Goal: Transaction & Acquisition: Purchase product/service

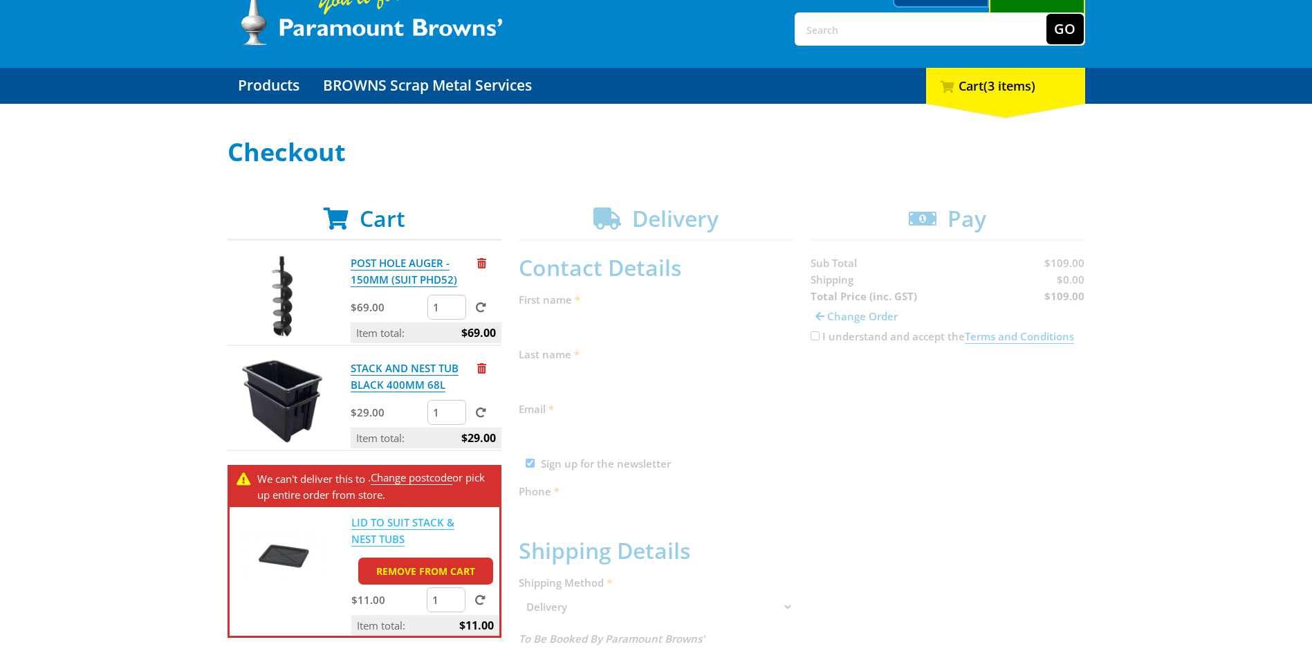
scroll to position [185, 0]
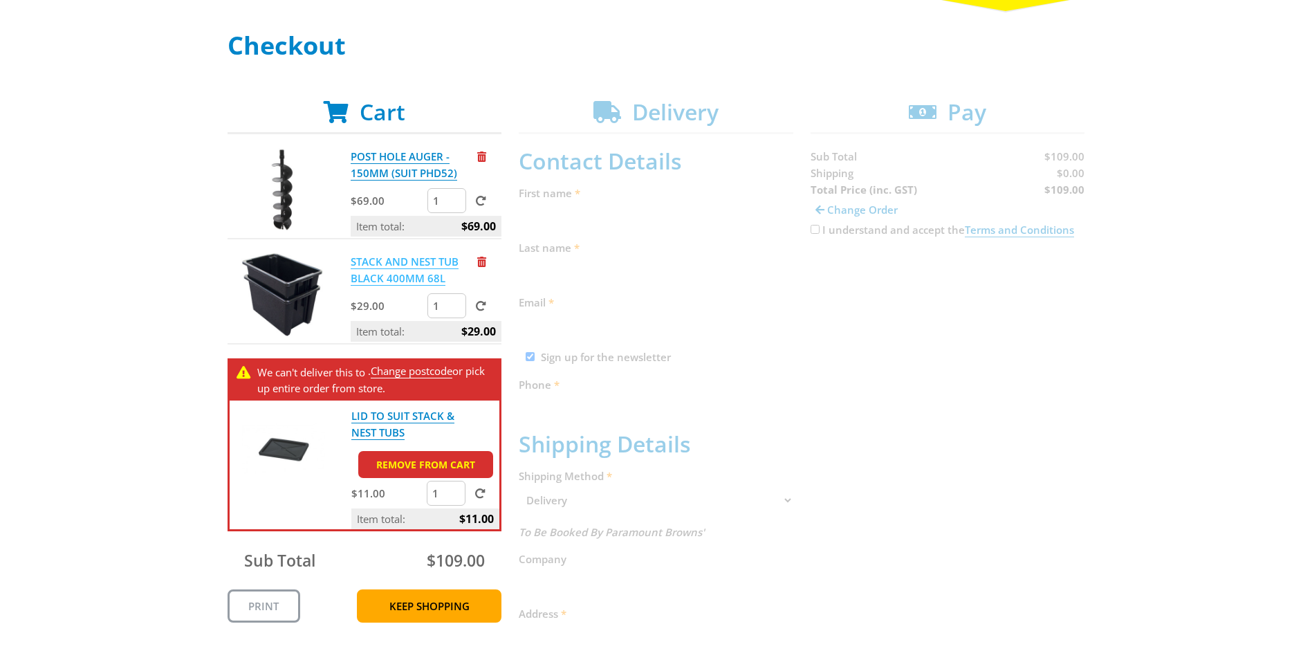
click at [394, 263] on link "STACK AND NEST TUB BLACK 400MM 68L" at bounding box center [405, 269] width 108 height 31
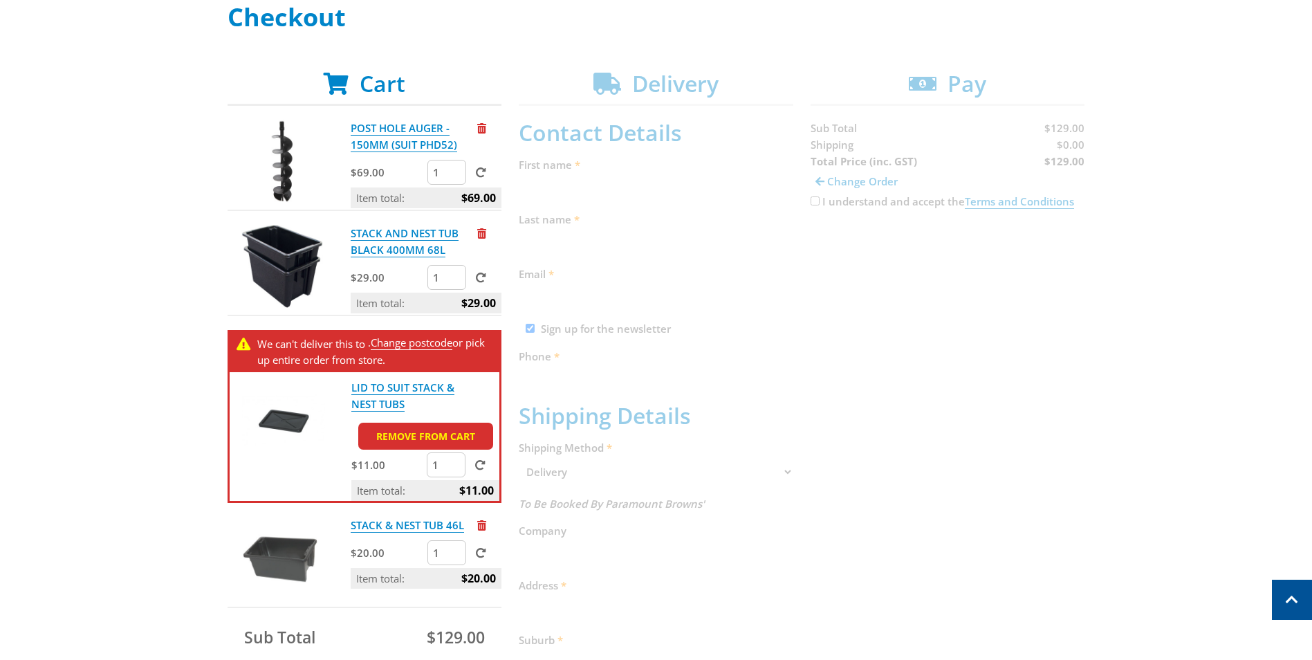
scroll to position [92, 0]
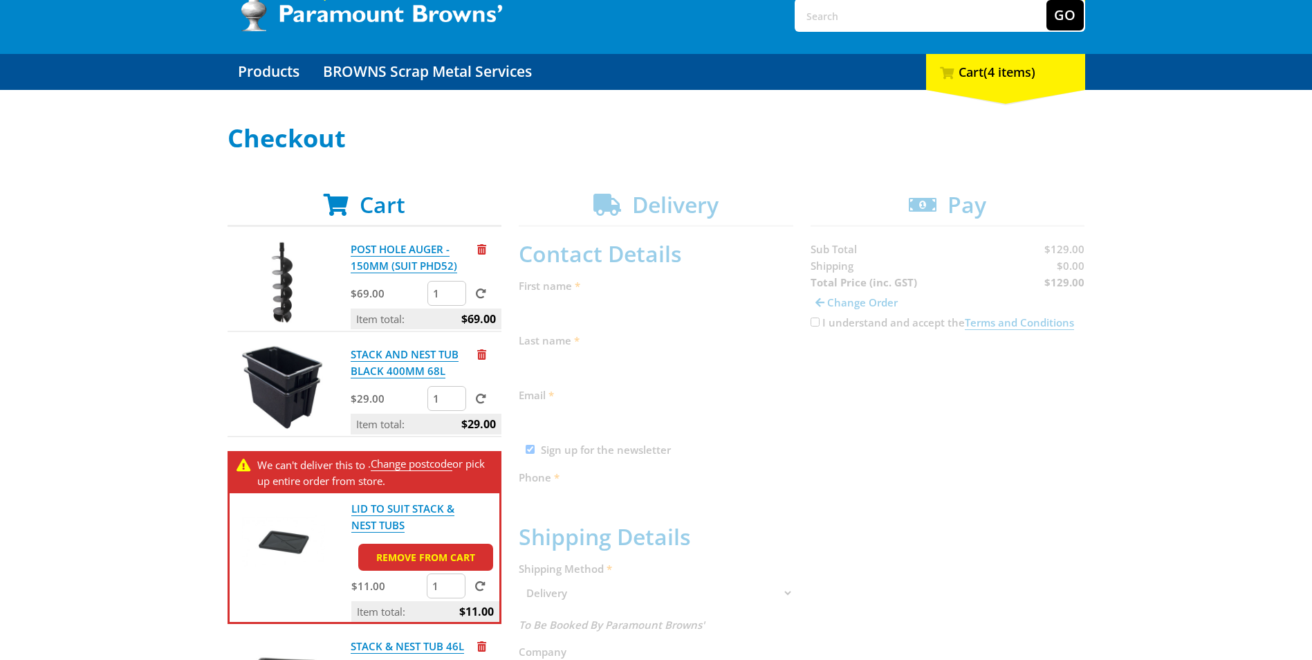
click at [1163, 221] on div "Select your Delivery Method Personal Pick up Available in 5 days Courier Pick u…" at bounding box center [656, 592] width 1312 height 936
click at [904, 16] on input "text" at bounding box center [921, 15] width 250 height 30
type input "extention"
click at [1046, 0] on button "Go" at bounding box center [1064, 15] width 37 height 30
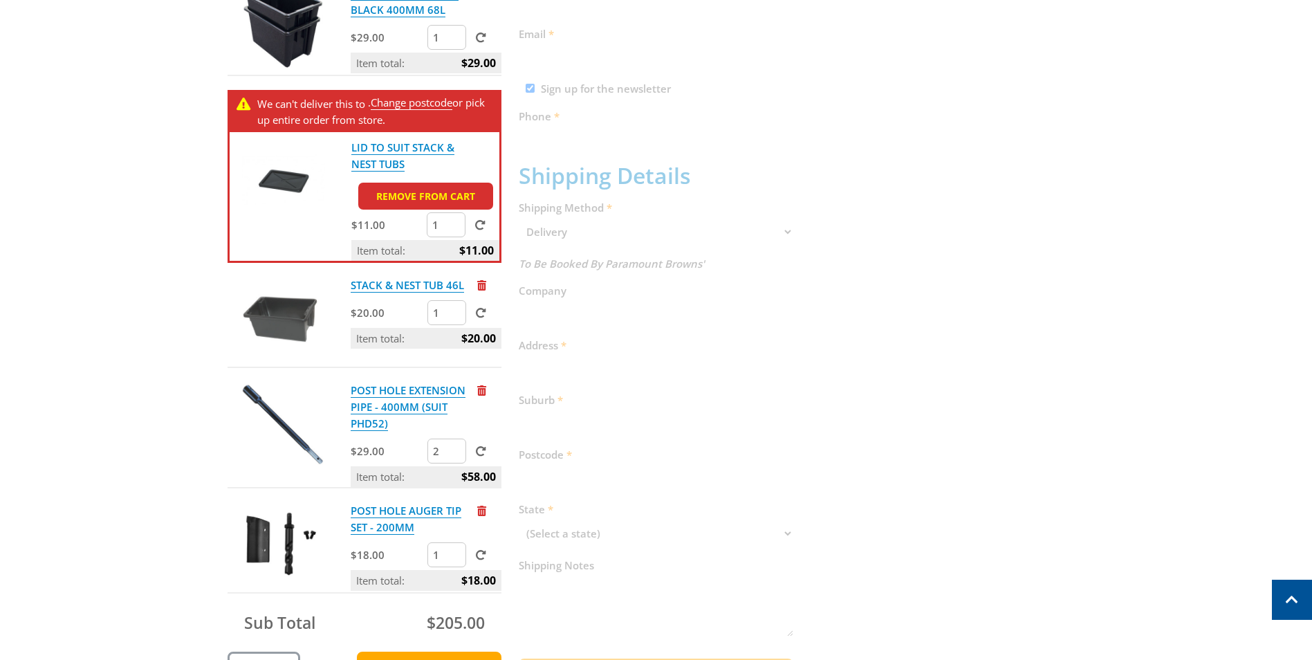
scroll to position [461, 0]
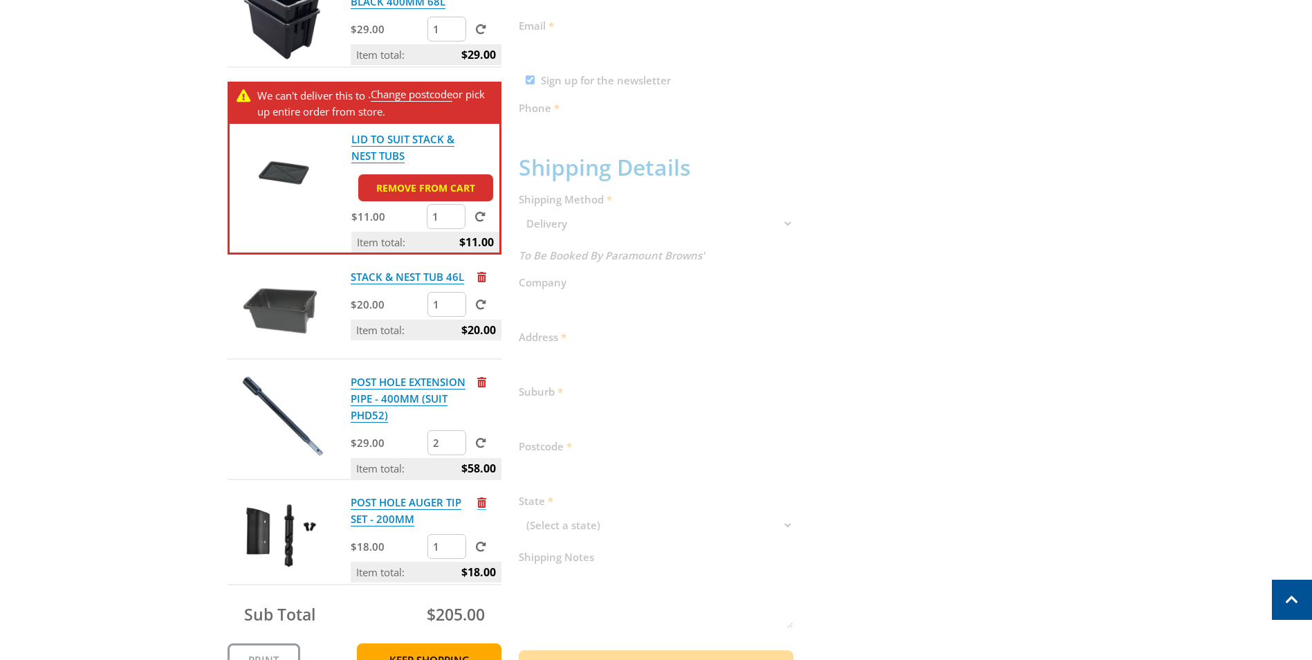
click at [483, 498] on span "Remove from cart" at bounding box center [481, 502] width 9 height 10
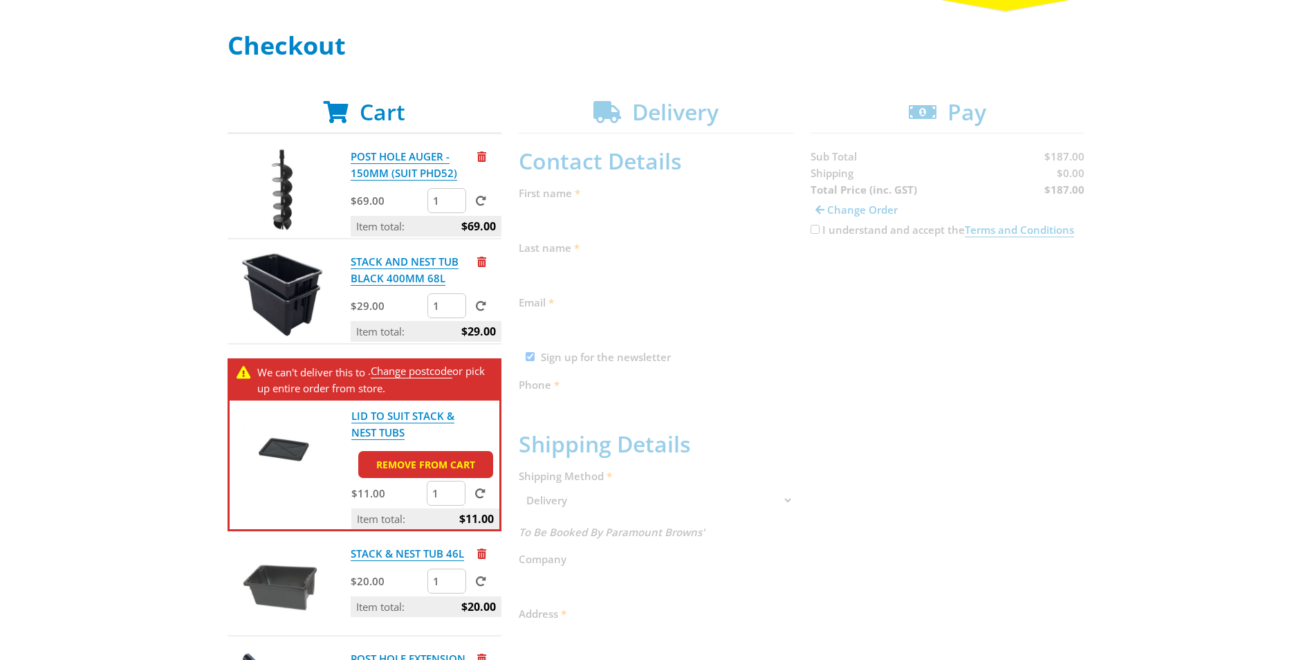
scroll to position [0, 0]
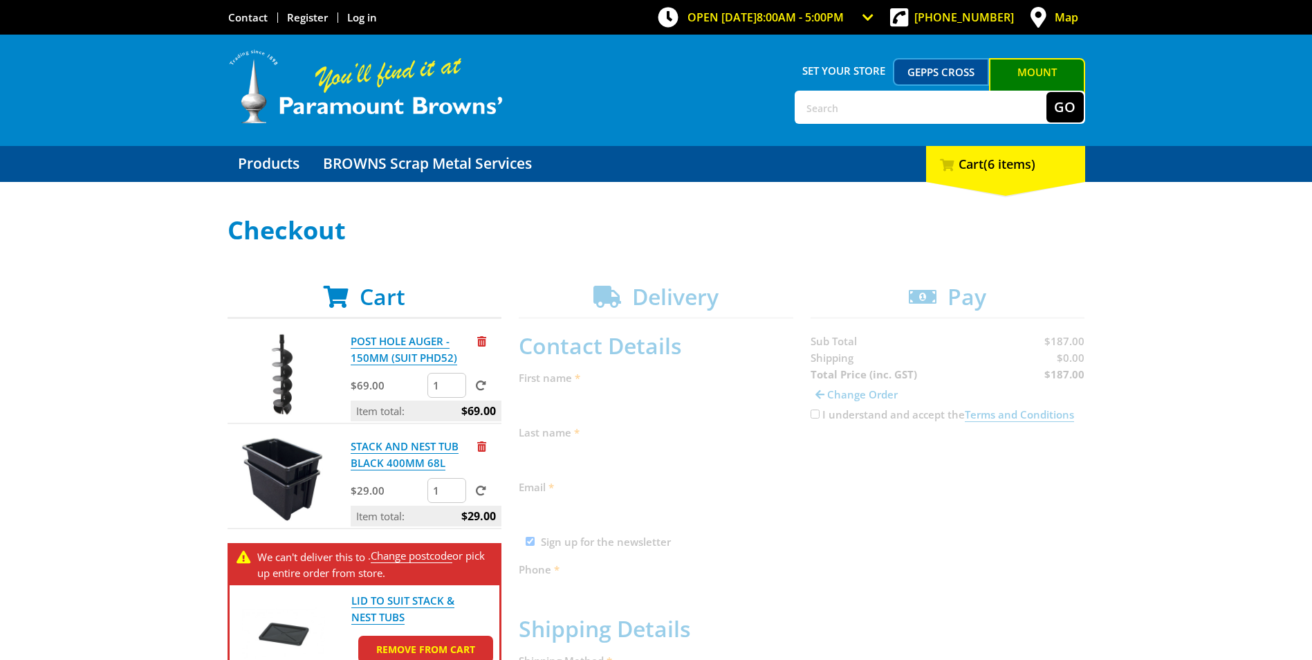
click at [881, 120] on input "text" at bounding box center [921, 107] width 250 height 30
type input "tub"
click at [1046, 92] on button "Go" at bounding box center [1064, 107] width 37 height 30
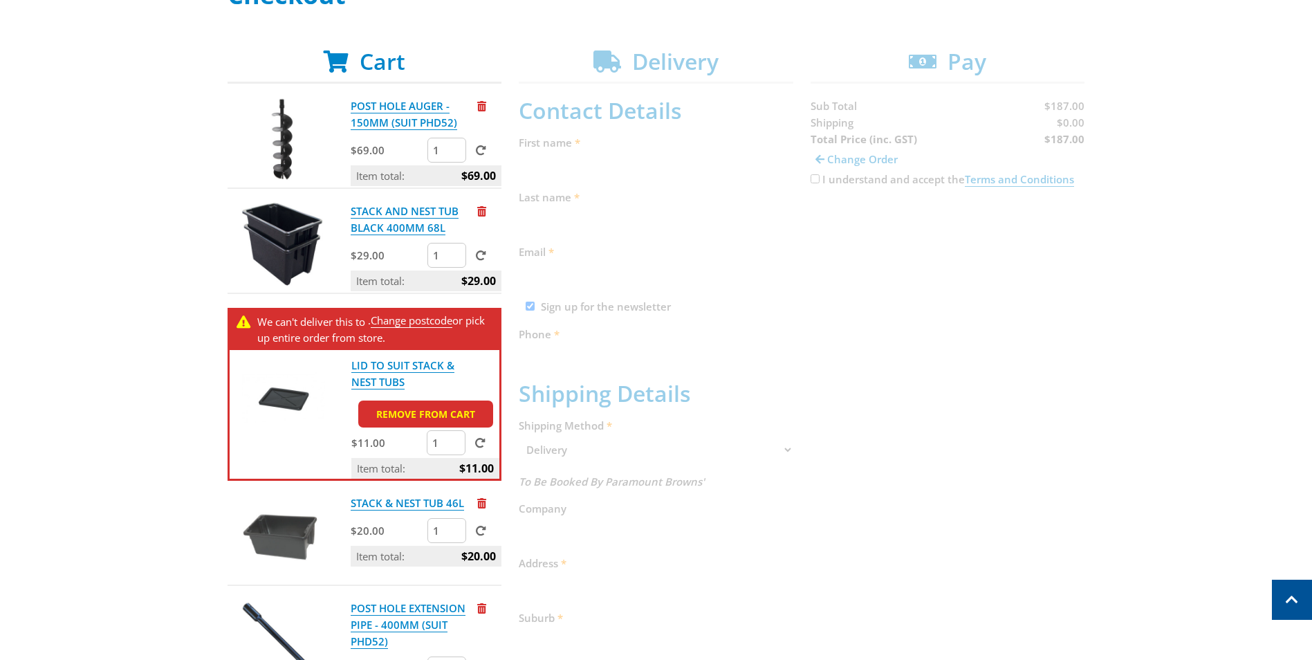
scroll to position [185, 0]
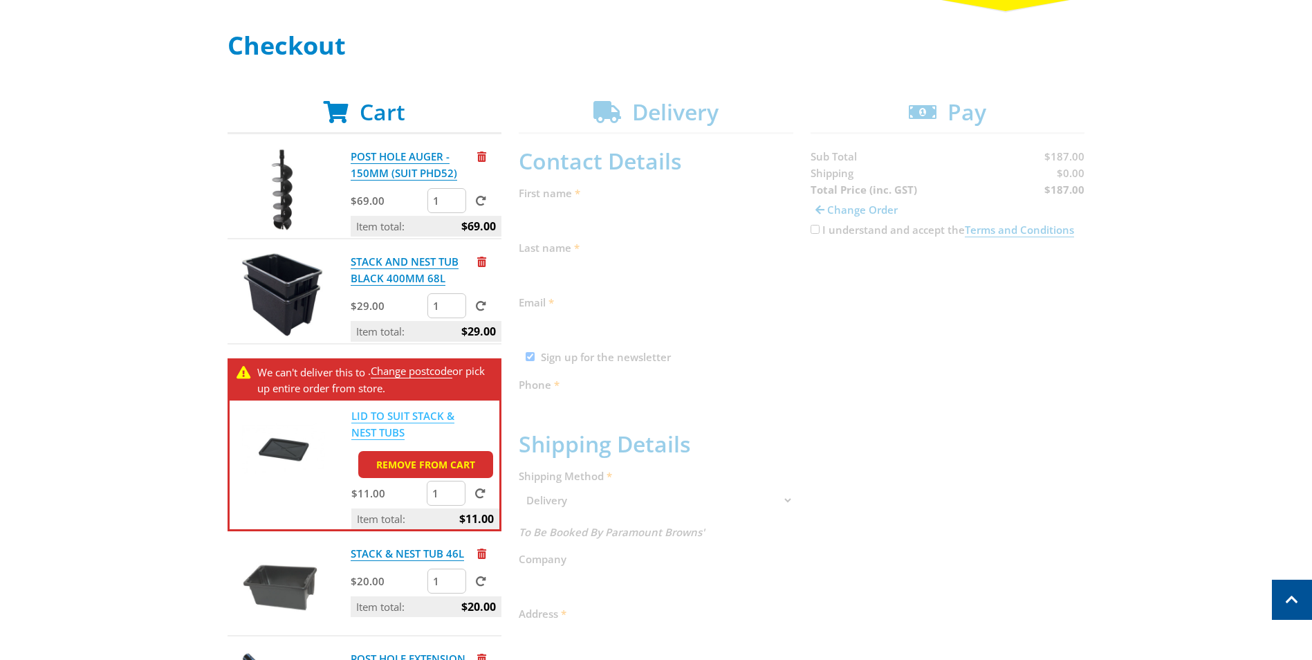
click at [392, 413] on link "LID TO SUIT STACK & NEST TUBS" at bounding box center [402, 424] width 103 height 31
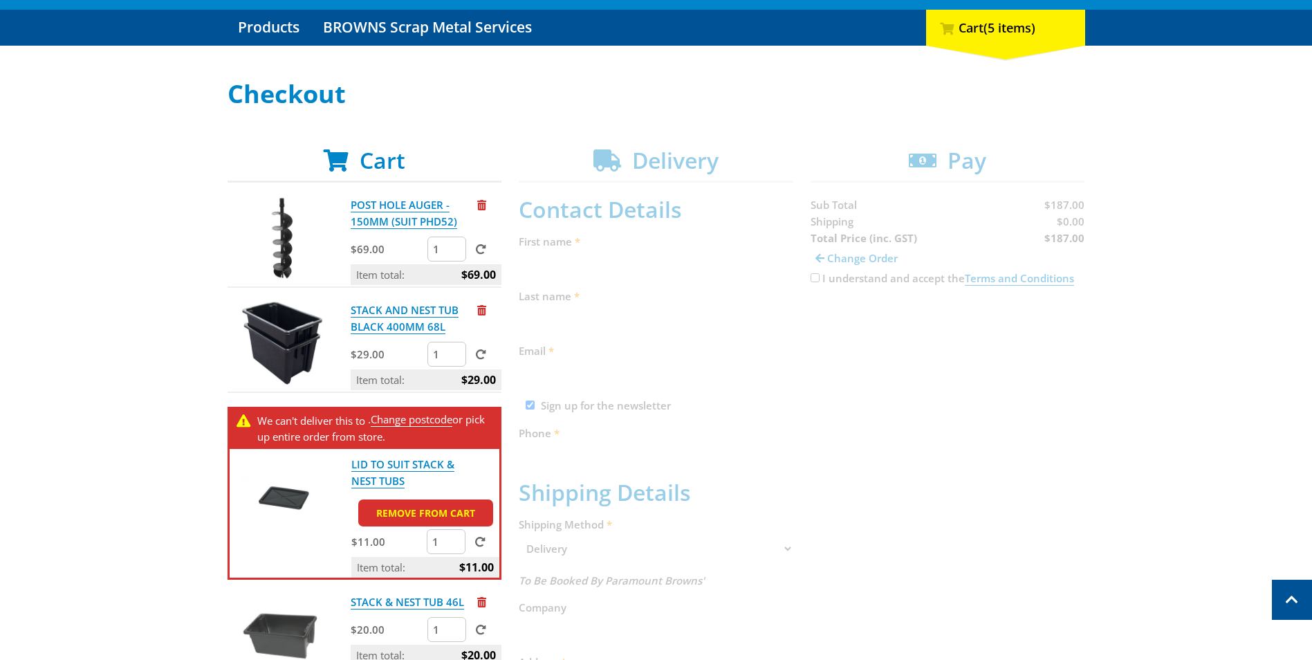
scroll to position [92, 0]
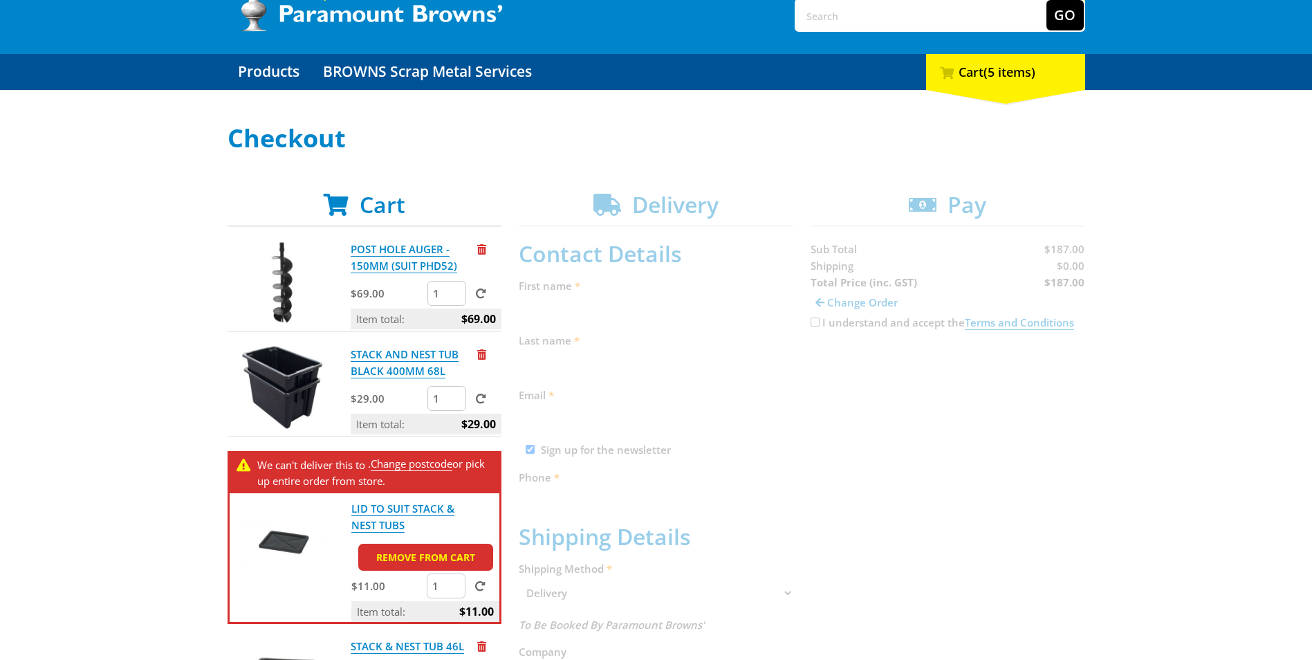
click at [1247, 243] on div "Select your Delivery Method Personal Pick up Available [DATE] Courier Pick up A…" at bounding box center [656, 592] width 1312 height 936
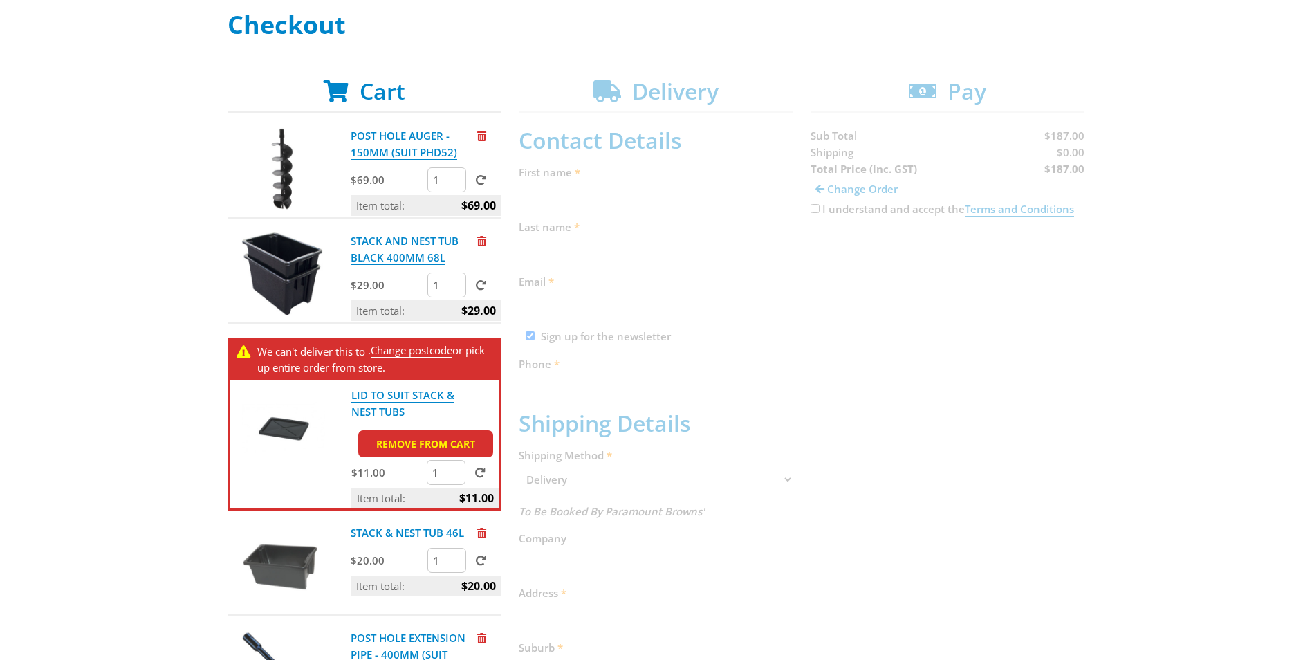
scroll to position [369, 0]
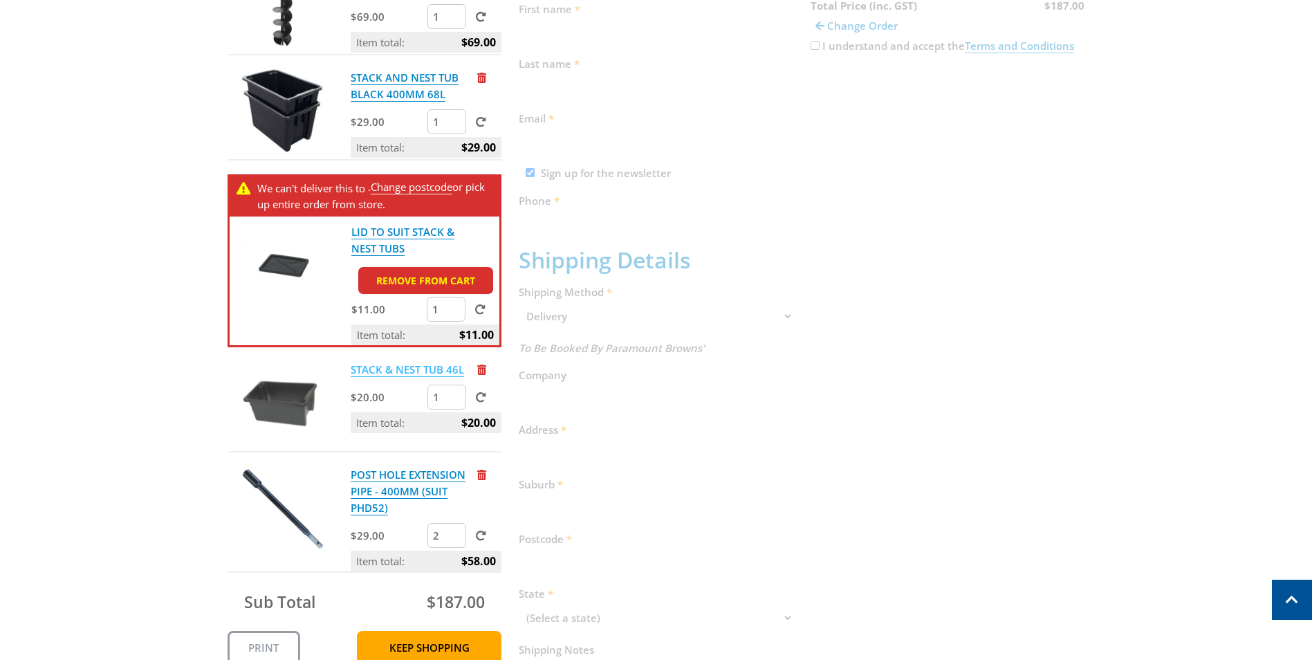
click at [409, 373] on link "STACK & NEST TUB 46L" at bounding box center [407, 369] width 113 height 15
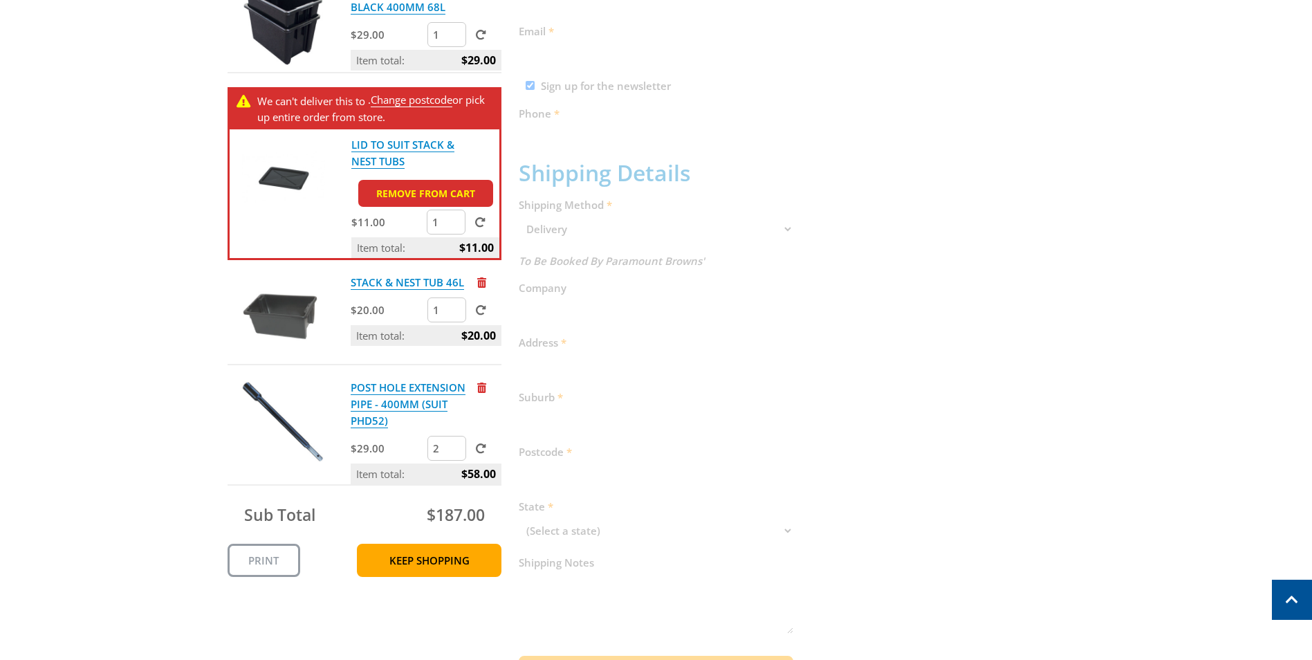
scroll to position [185, 0]
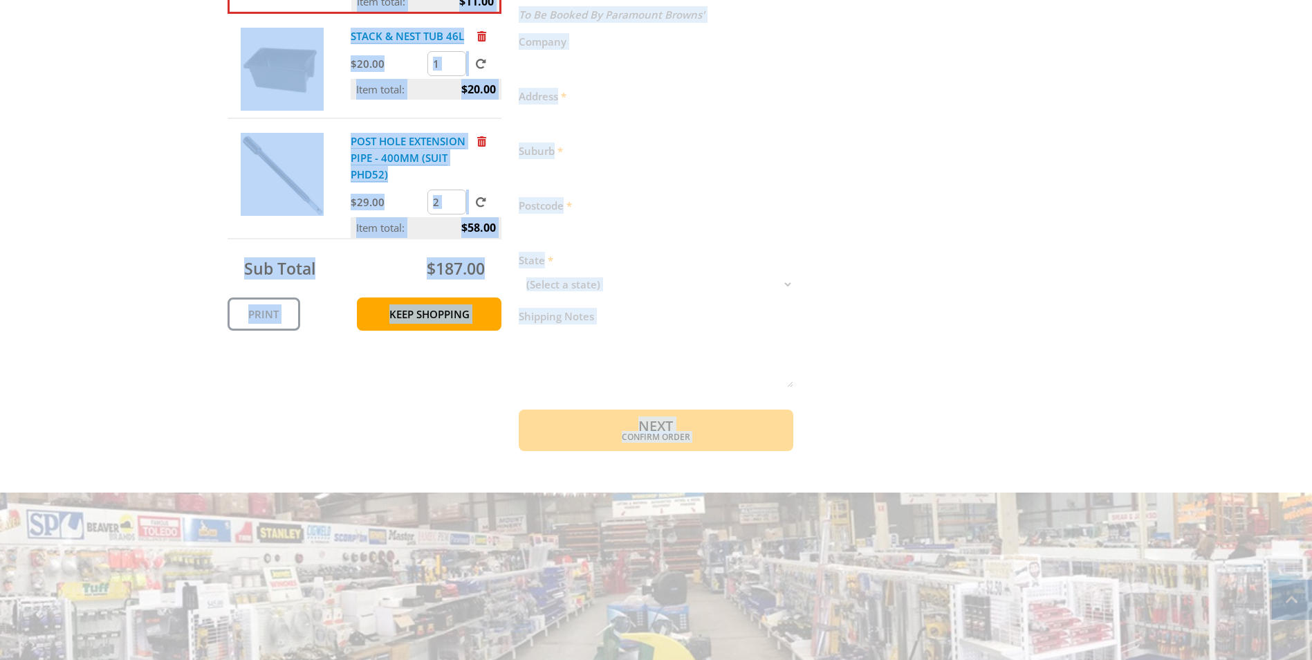
scroll to position [856, 0]
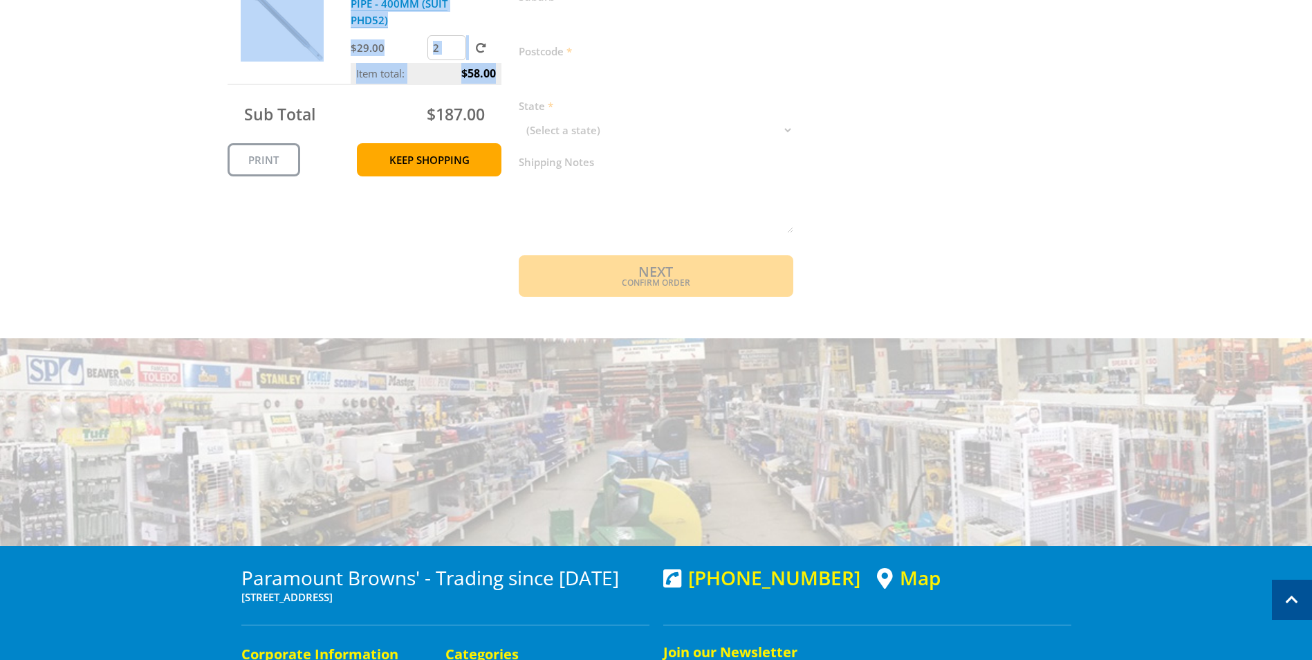
drag, startPoint x: 281, startPoint y: 290, endPoint x: 495, endPoint y: 82, distance: 299.2
copy section "Cart POST HOLE AUGER - 150MM (SUIT PHD52) $69.00 Item total: $69.00 STACK AND N…"
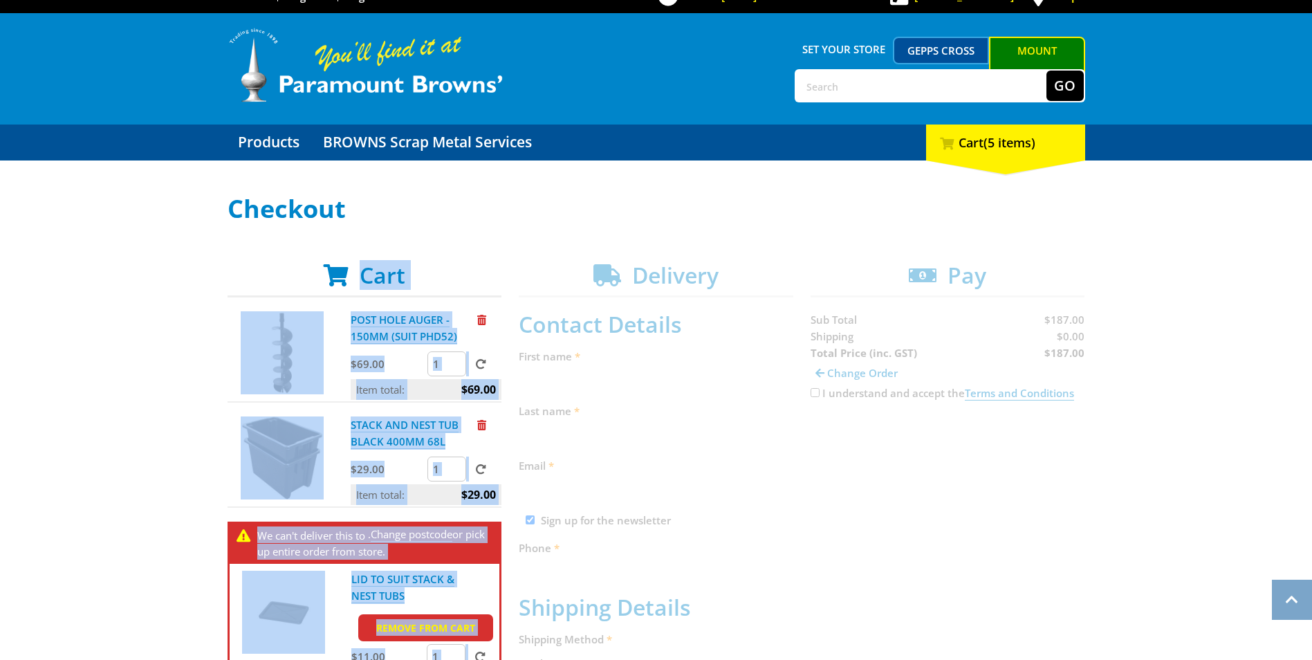
scroll to position [0, 0]
